Goal: Information Seeking & Learning: Check status

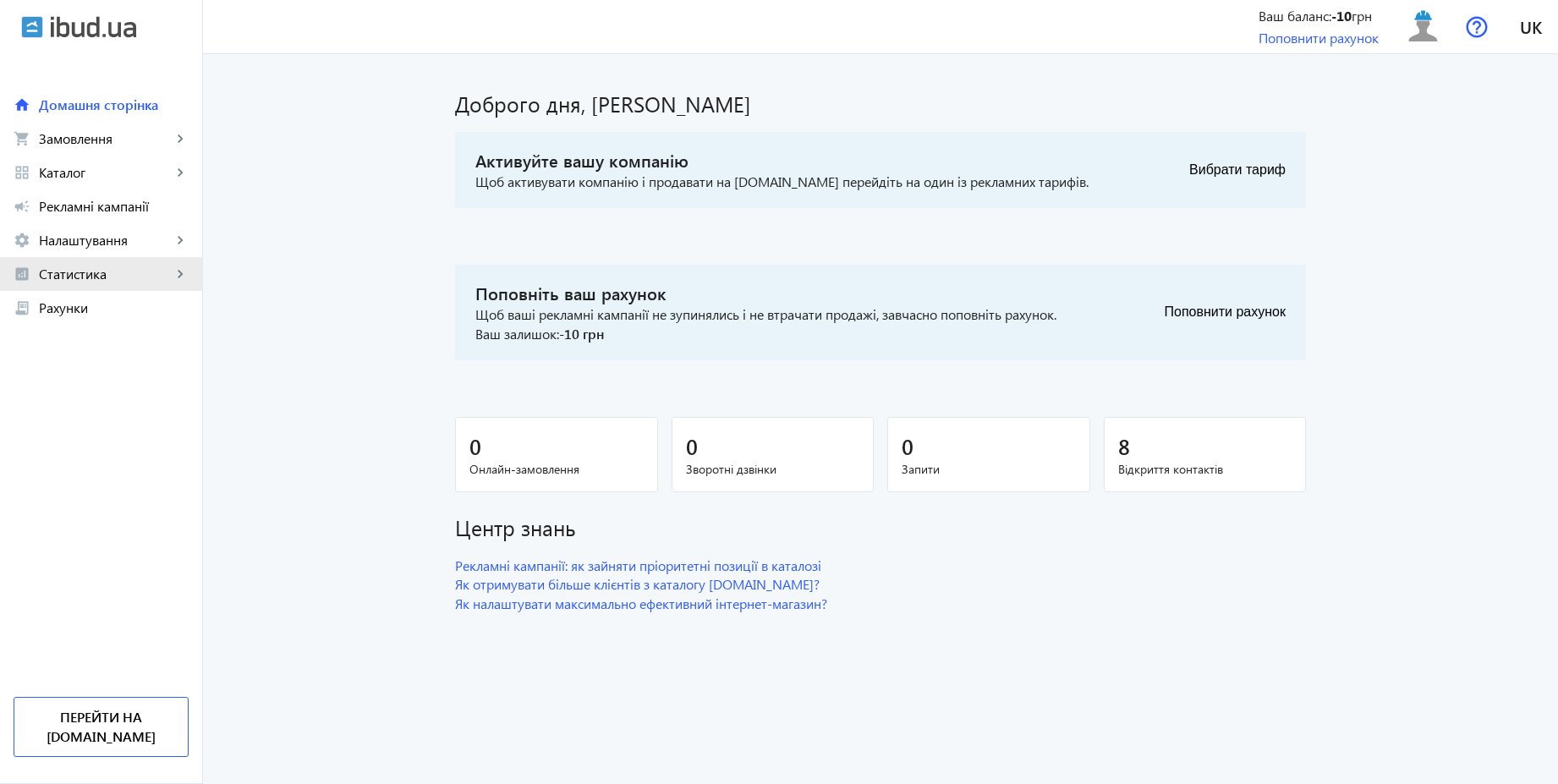
click at [86, 277] on span "Статистика" at bounding box center [105, 274] width 132 height 17
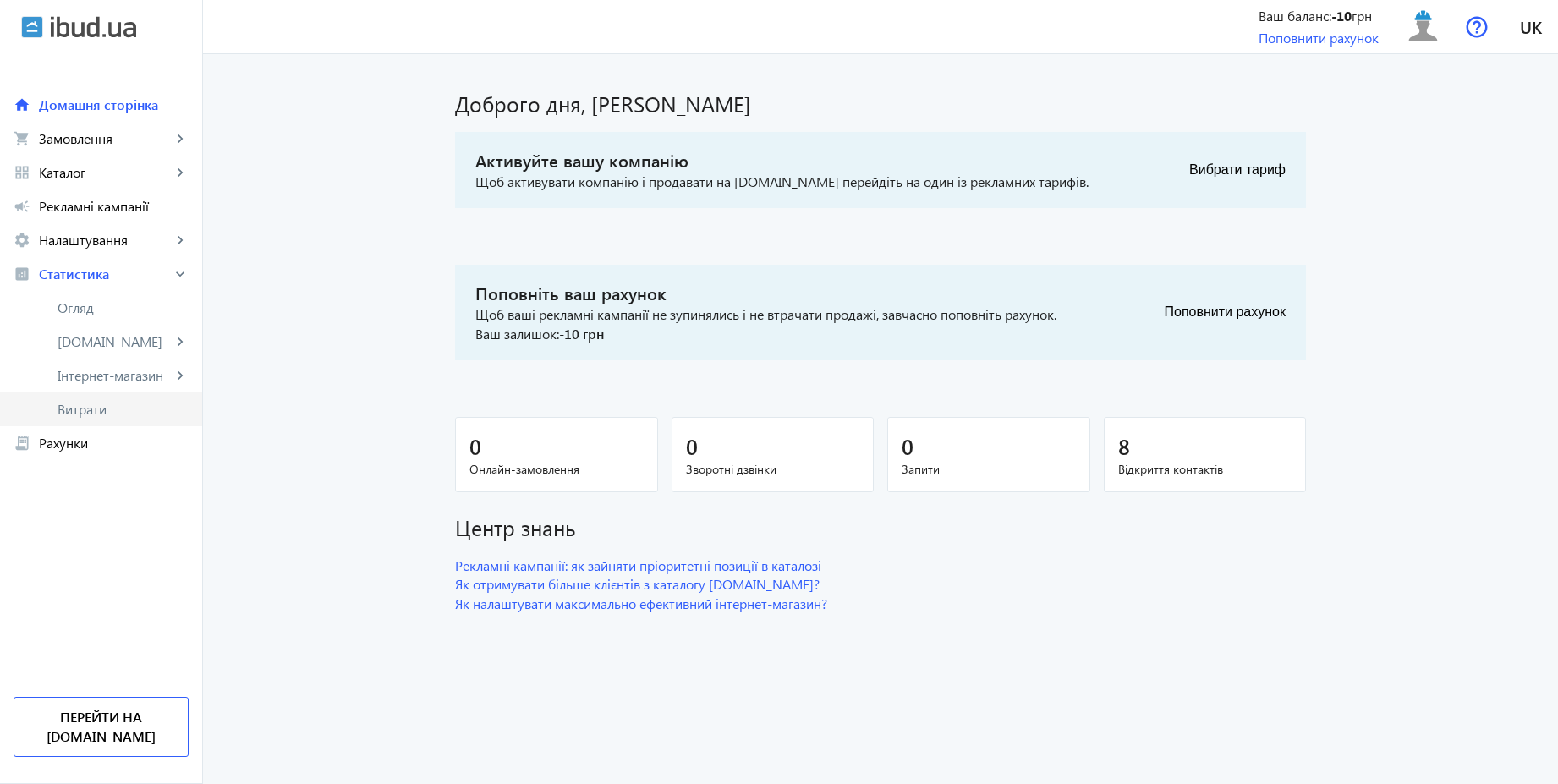
click at [94, 416] on span "Витрати" at bounding box center [123, 409] width 132 height 17
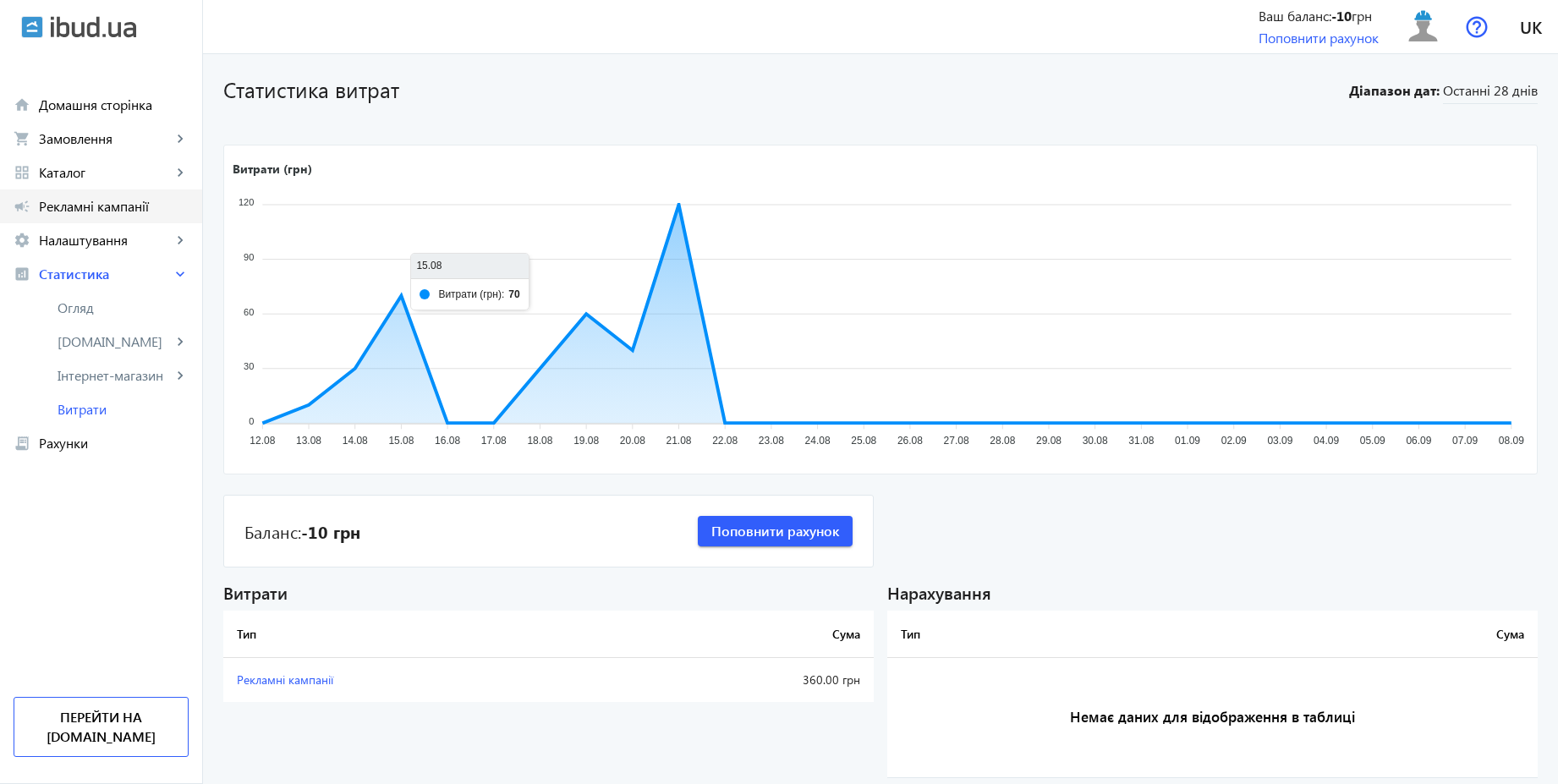
click at [98, 211] on span "Рекламні кампанії" at bounding box center [114, 206] width 150 height 17
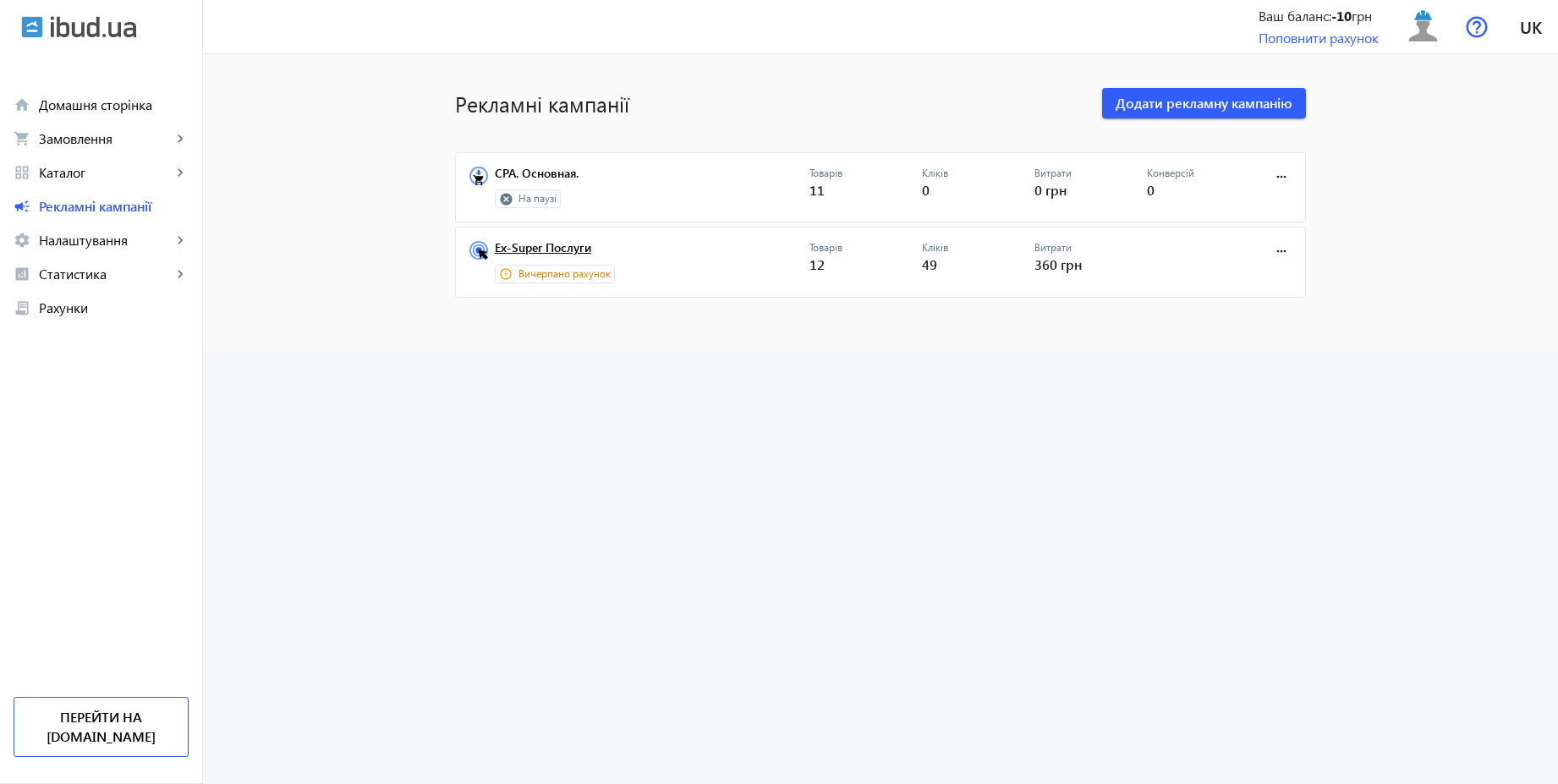
click at [568, 249] on link "Ex-Super Послуги" at bounding box center [652, 253] width 315 height 24
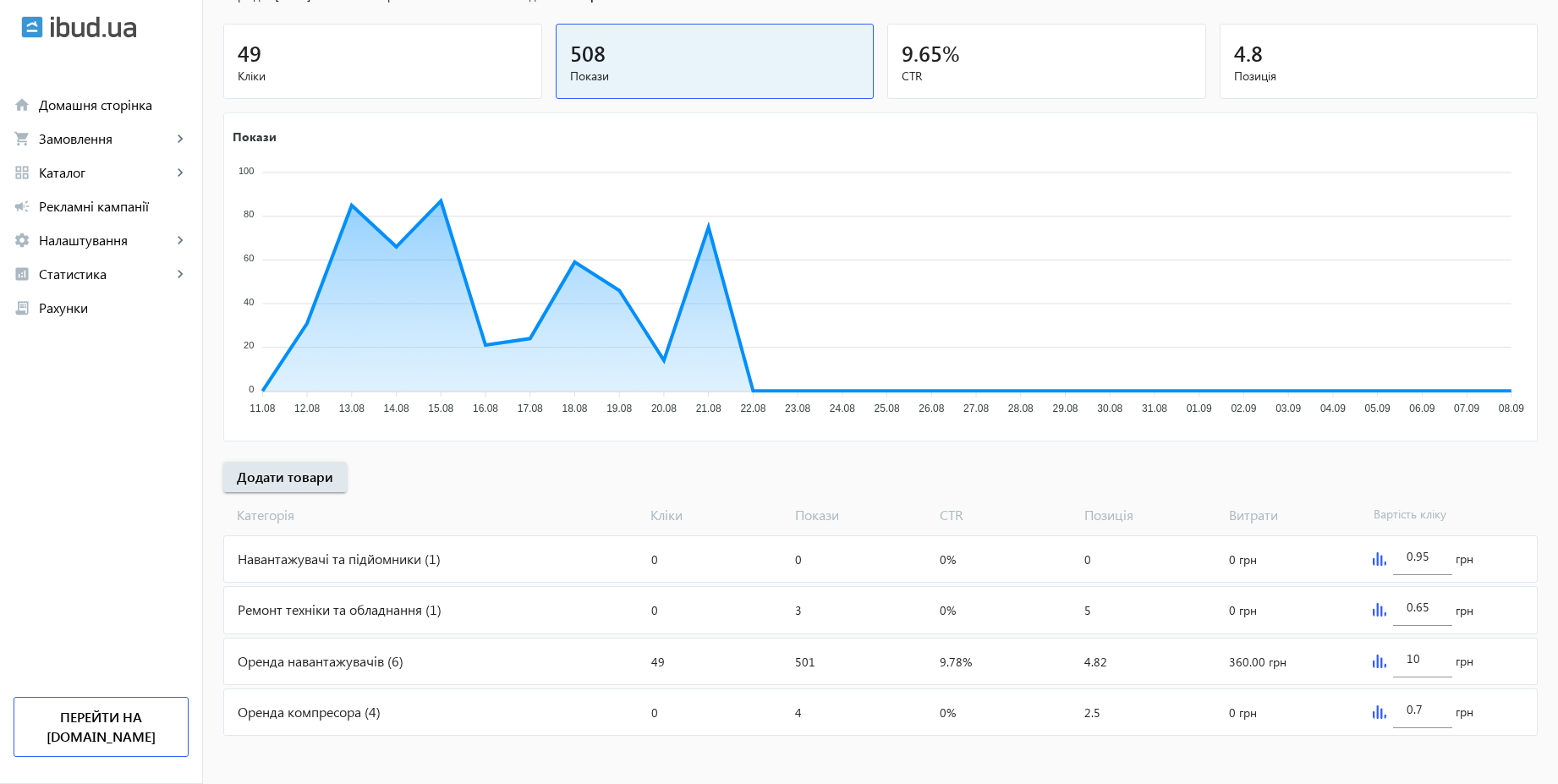
scroll to position [188, 0]
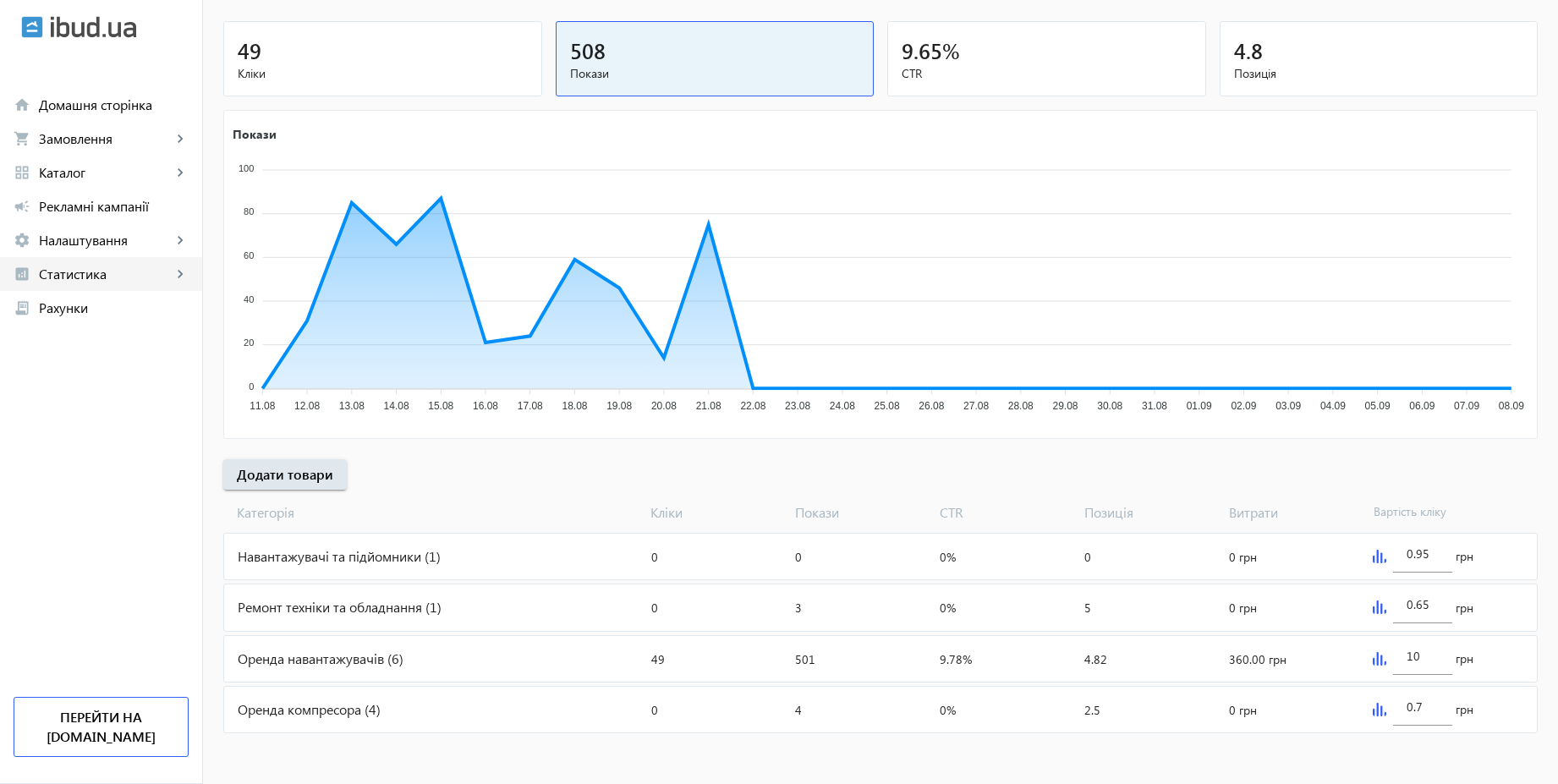
click at [58, 258] on link "analytics Статистика keyboard_arrow_right" at bounding box center [100, 274] width 202 height 34
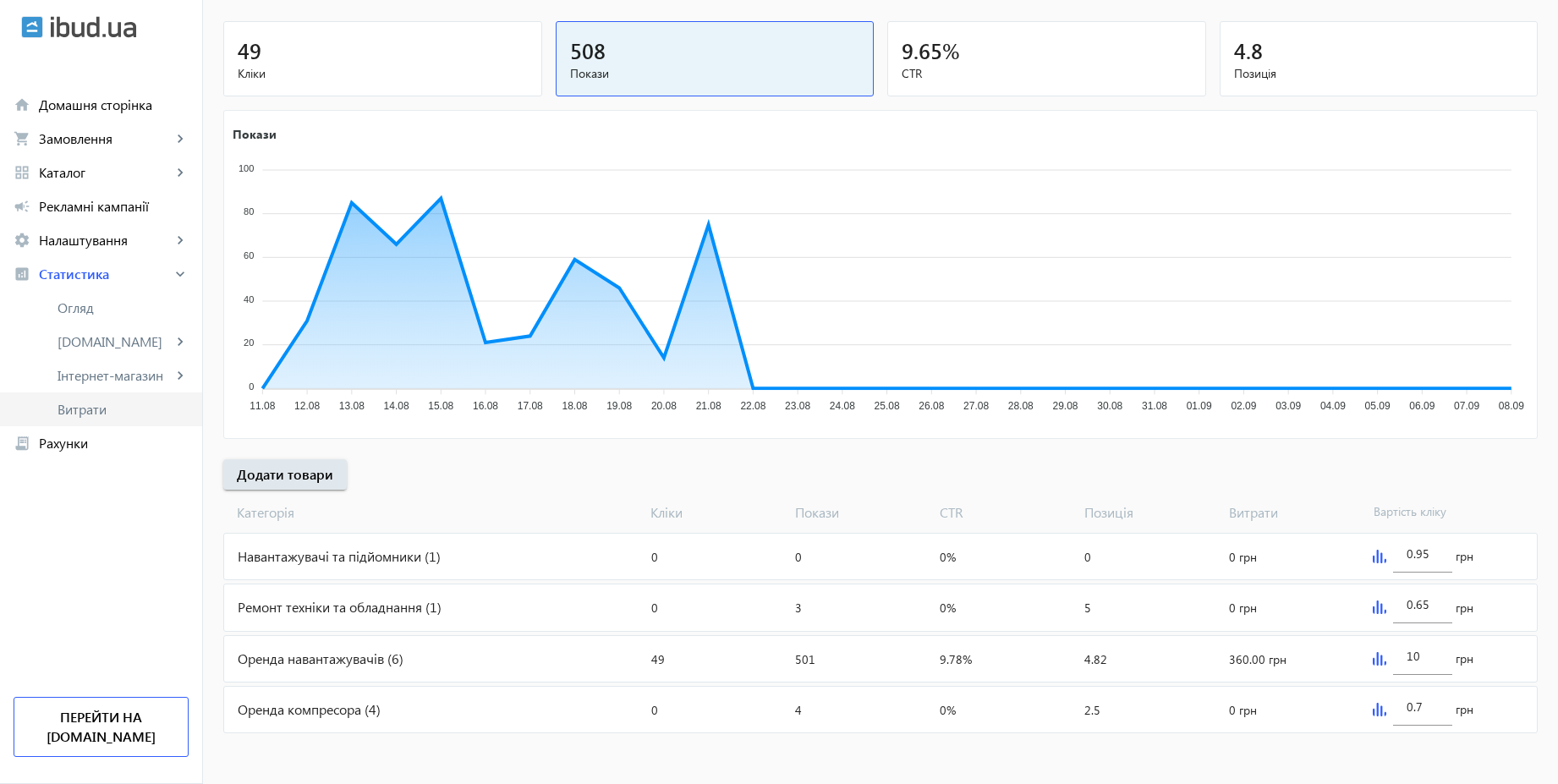
click at [84, 414] on span "Витрати" at bounding box center [123, 409] width 132 height 17
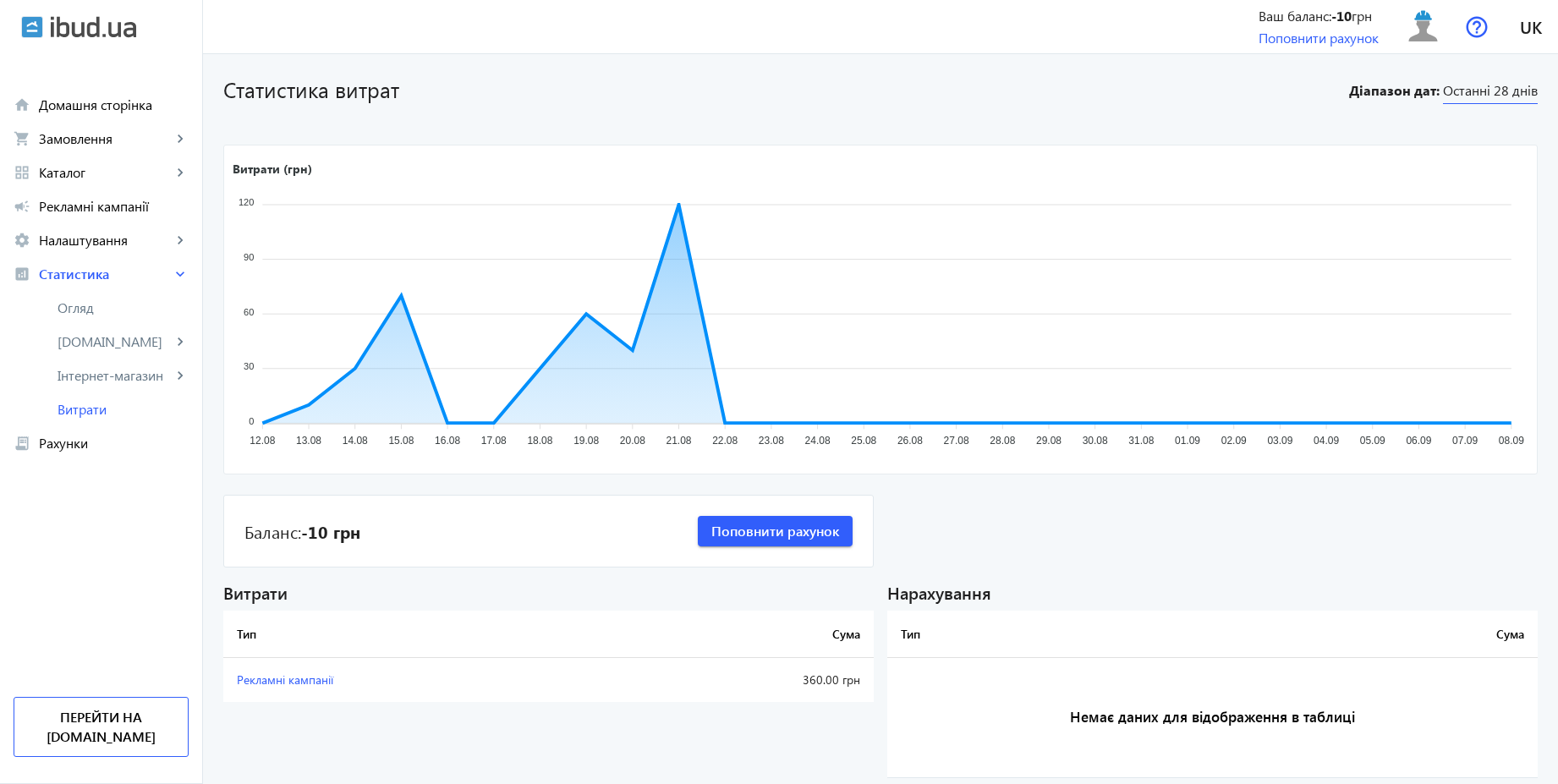
click at [1492, 91] on span "Останні 28 днів" at bounding box center [1490, 92] width 95 height 23
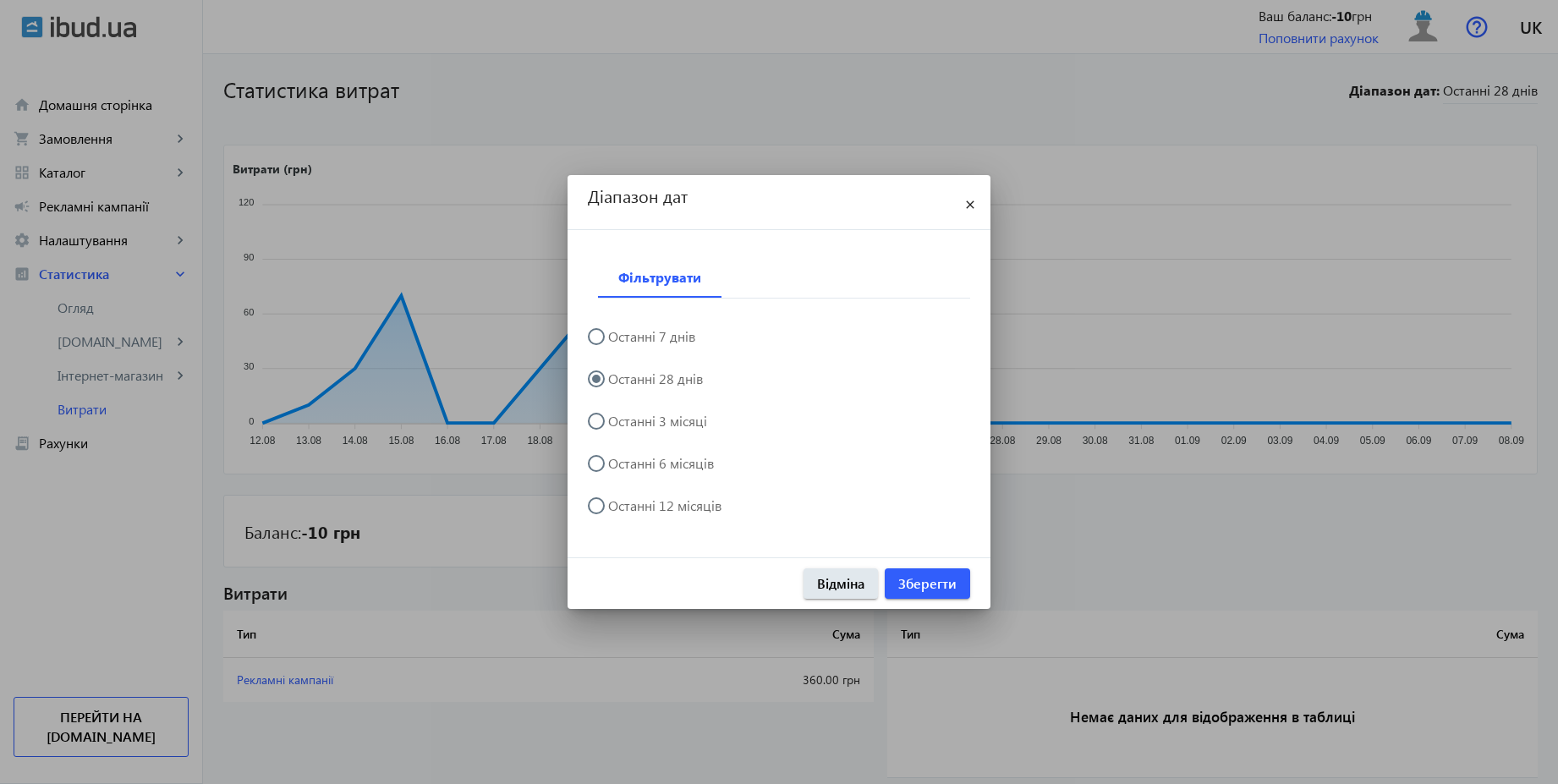
click at [666, 419] on label "Останні 3 місяці" at bounding box center [656, 421] width 102 height 14
click at [622, 419] on input "Останні 3 місяці" at bounding box center [605, 429] width 34 height 34
radio input "true"
click at [953, 586] on span "Зберегти" at bounding box center [928, 583] width 58 height 18
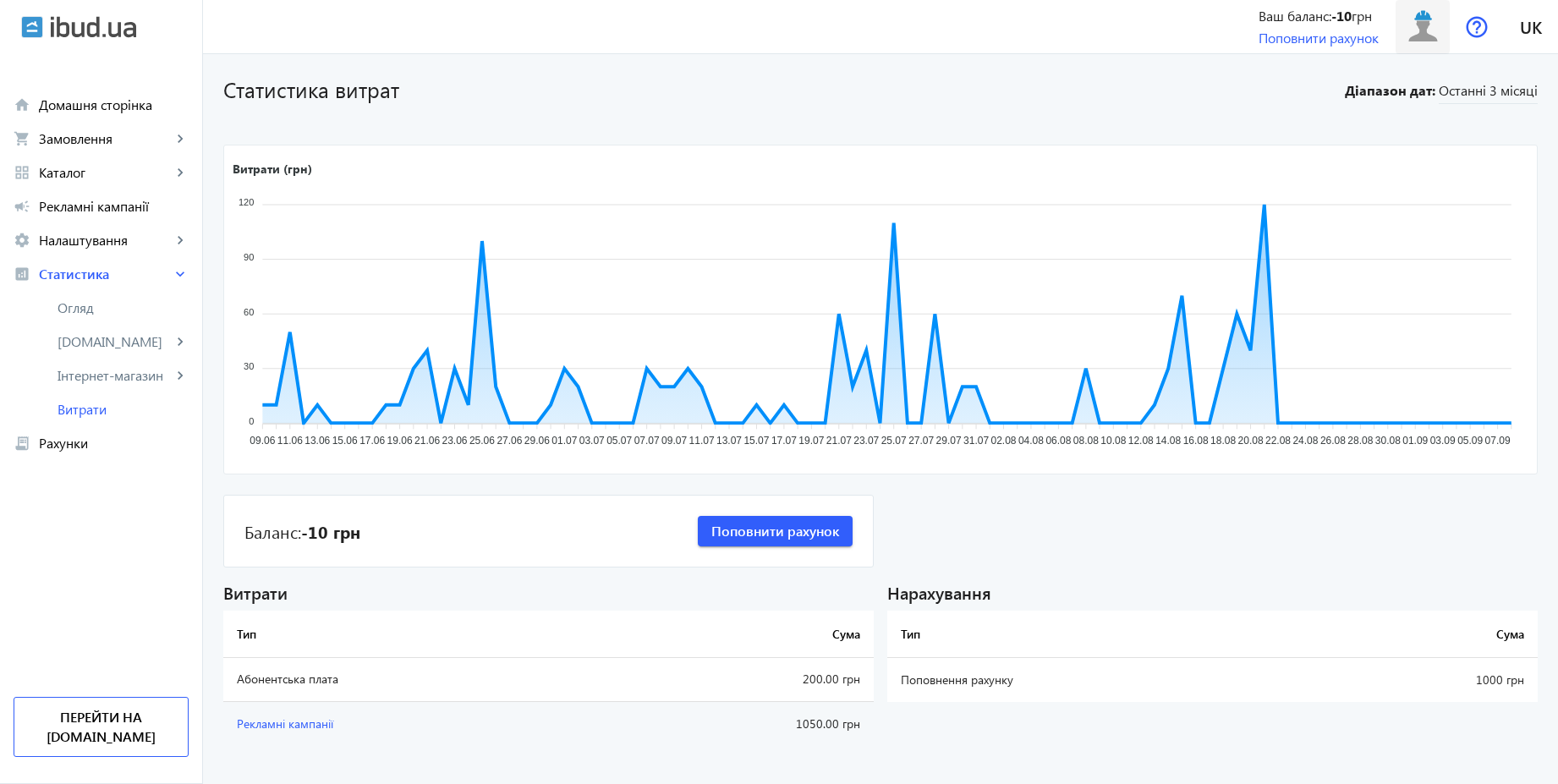
click at [1426, 28] on img at bounding box center [1424, 26] width 38 height 38
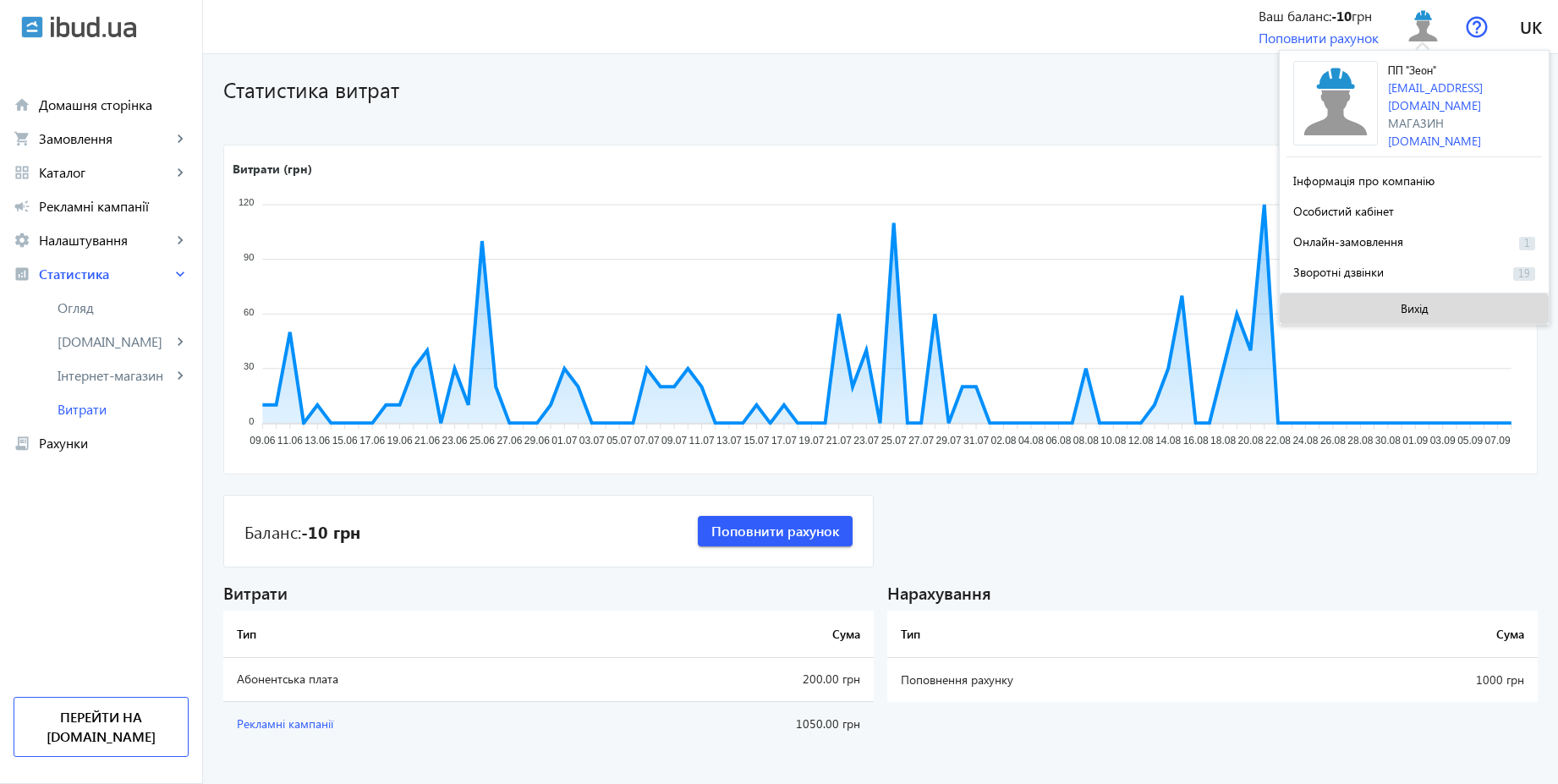
click at [1398, 296] on span at bounding box center [1415, 308] width 269 height 40
